Goal: Information Seeking & Learning: Learn about a topic

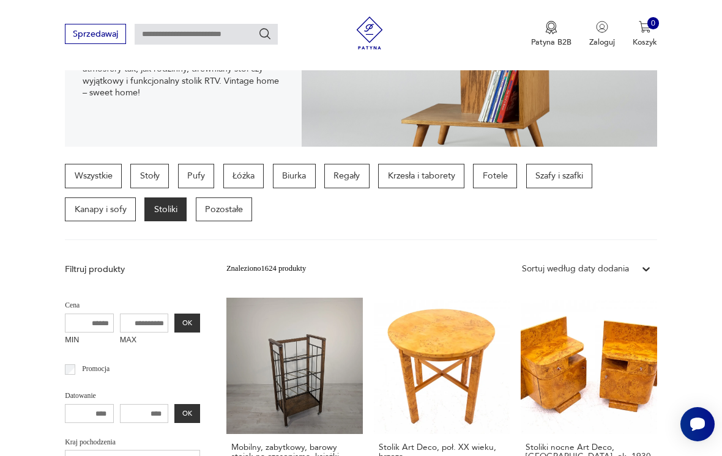
scroll to position [208, 0]
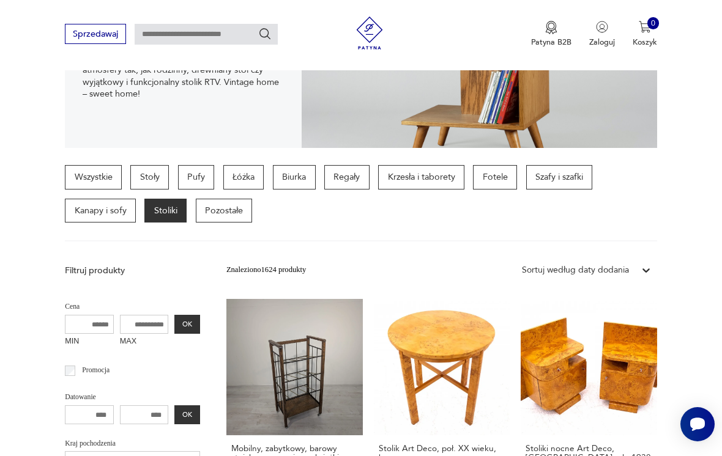
click at [495, 183] on p "Fotele" at bounding box center [495, 177] width 44 height 24
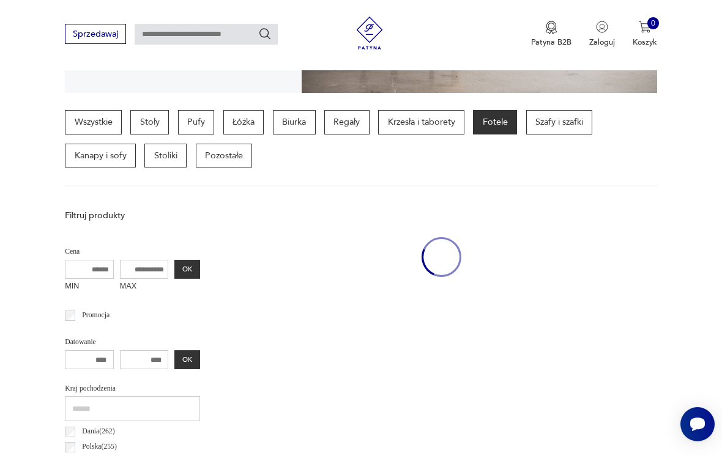
scroll to position [283, 0]
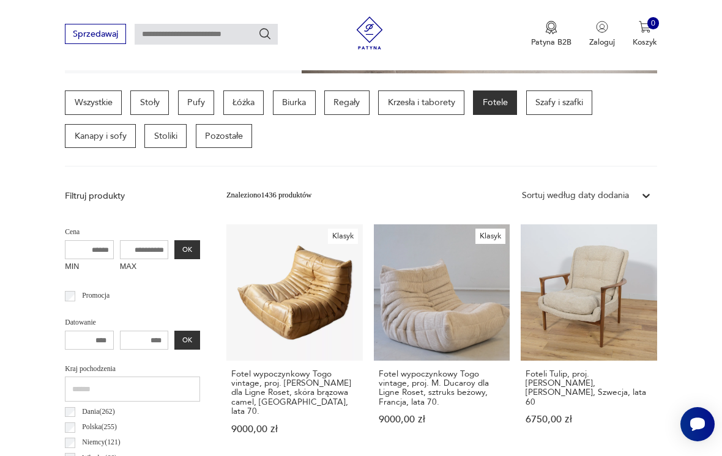
click at [280, 285] on link "Klasyk Fotel wypoczynkowy [GEOGRAPHIC_DATA] vintage, proj. [PERSON_NAME] dla Li…" at bounding box center [294, 339] width 136 height 231
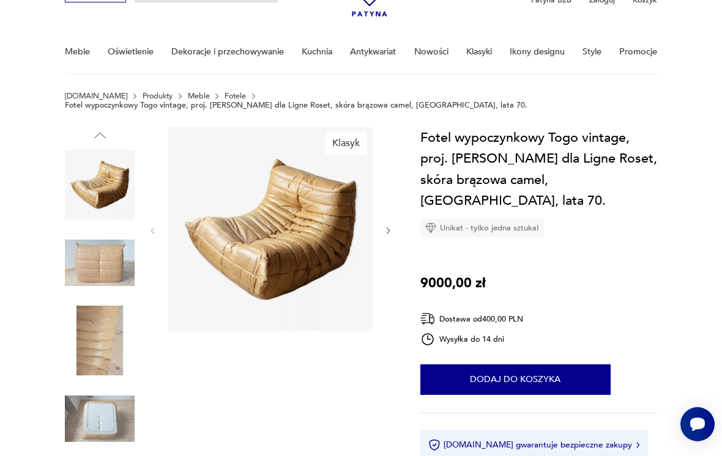
scroll to position [70, 0]
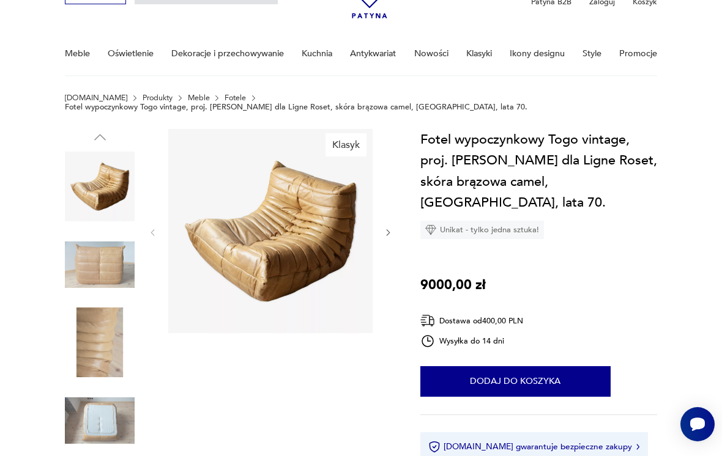
click at [389, 228] on icon "button" at bounding box center [388, 232] width 9 height 9
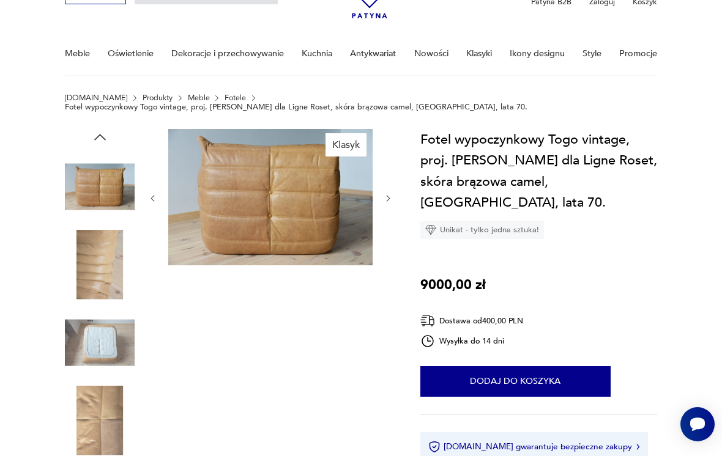
click at [391, 194] on icon "button" at bounding box center [388, 198] width 9 height 9
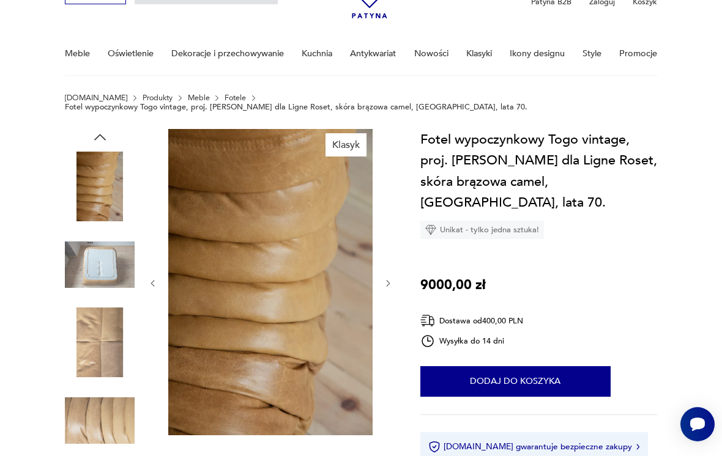
click at [391, 279] on icon "button" at bounding box center [388, 283] width 9 height 9
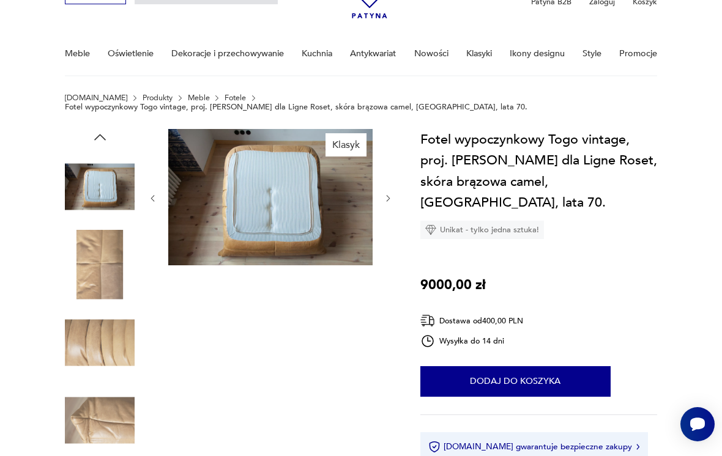
click at [391, 194] on icon "button" at bounding box center [388, 198] width 9 height 9
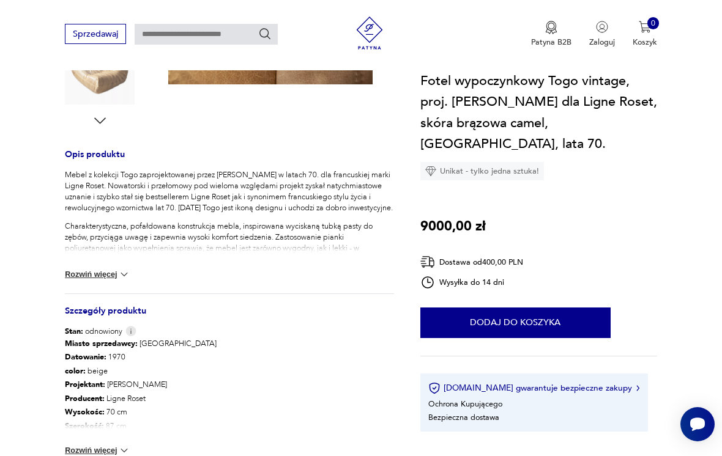
scroll to position [424, 0]
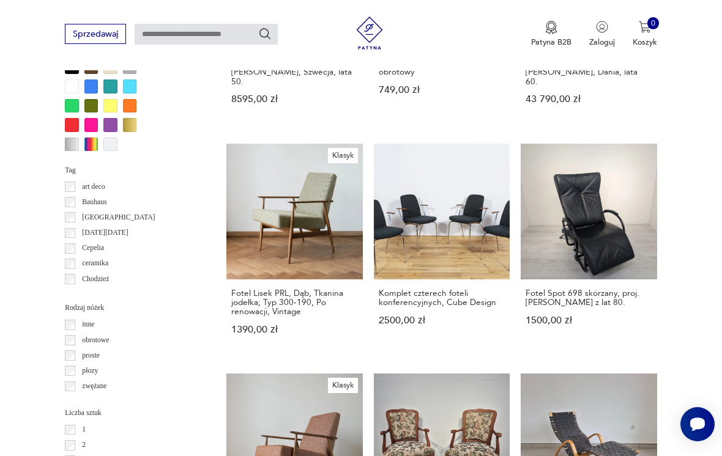
scroll to position [1063, 0]
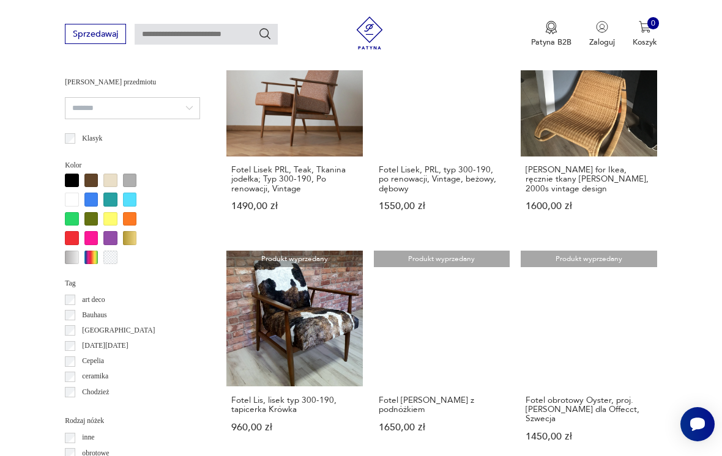
scroll to position [792, 0]
